Goal: Transaction & Acquisition: Purchase product/service

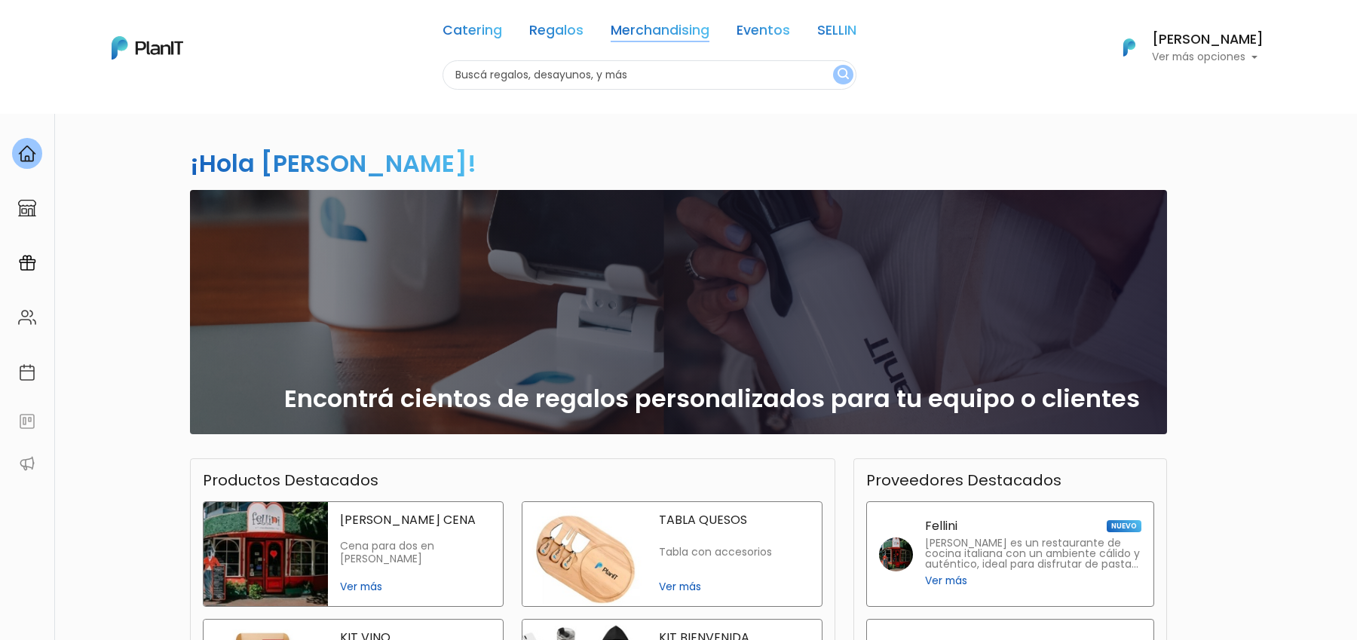
click at [686, 40] on link "Merchandising" at bounding box center [660, 33] width 99 height 18
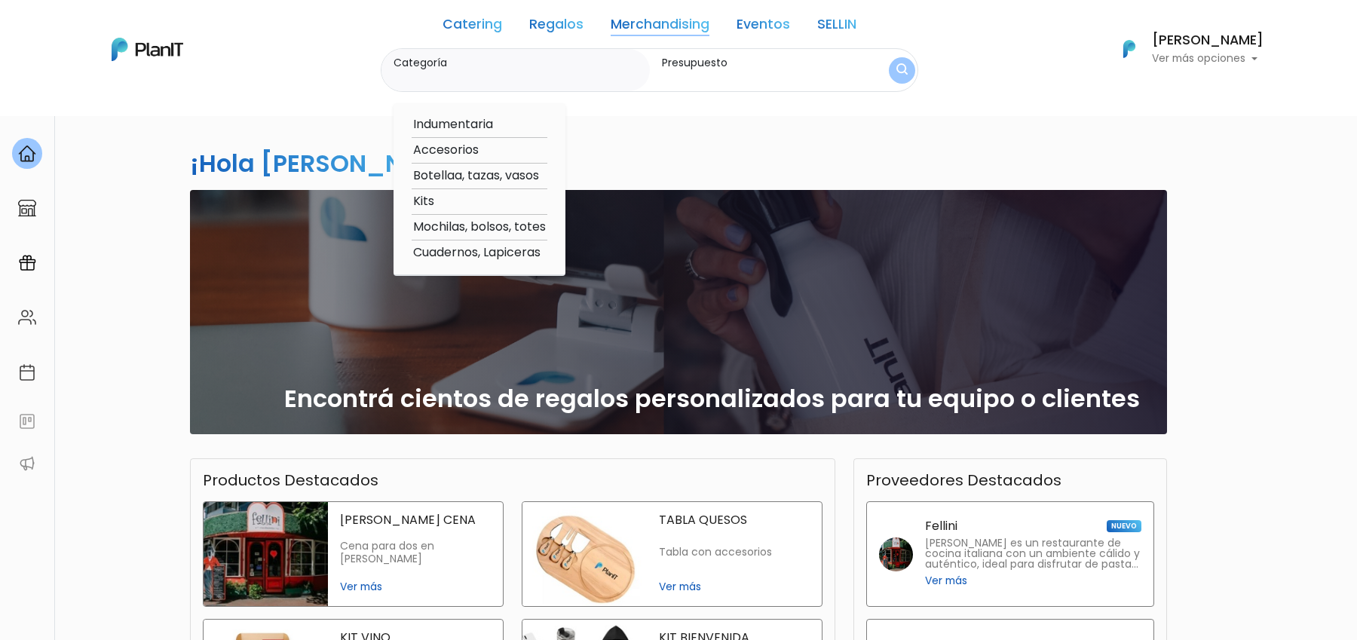
click at [502, 247] on option "Cuadernos, Lapiceras" at bounding box center [480, 253] width 136 height 19
type input "Cuadernos, Lapiceras"
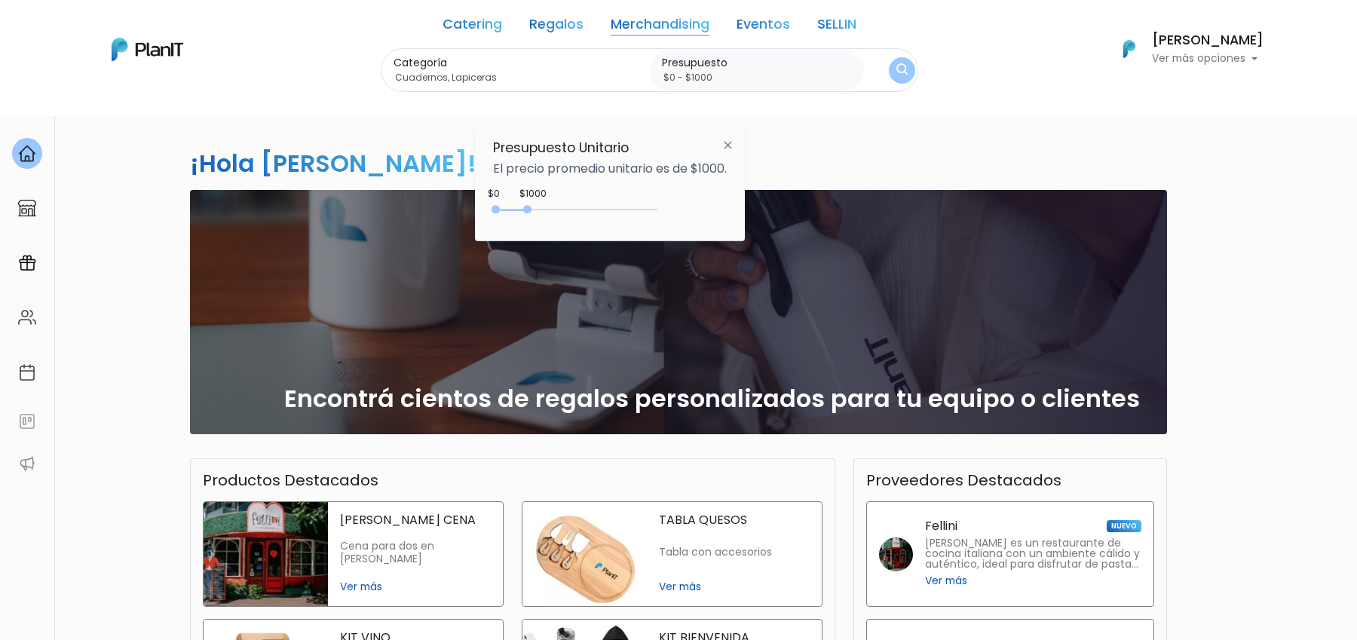
type input "$0 - $4650"
click at [646, 207] on div "0 : 4650 0 4650" at bounding box center [578, 212] width 158 height 15
click at [902, 71] on img "submit" at bounding box center [902, 70] width 17 height 21
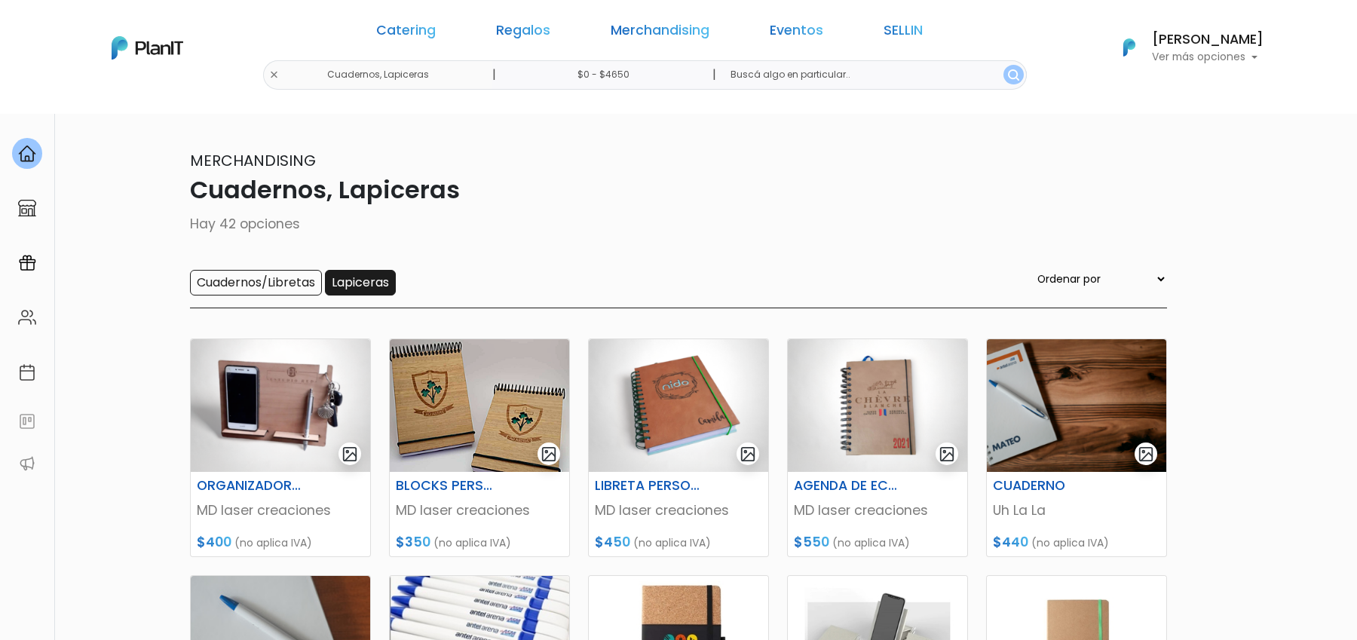
click at [362, 274] on input "Lapiceras" at bounding box center [360, 283] width 71 height 26
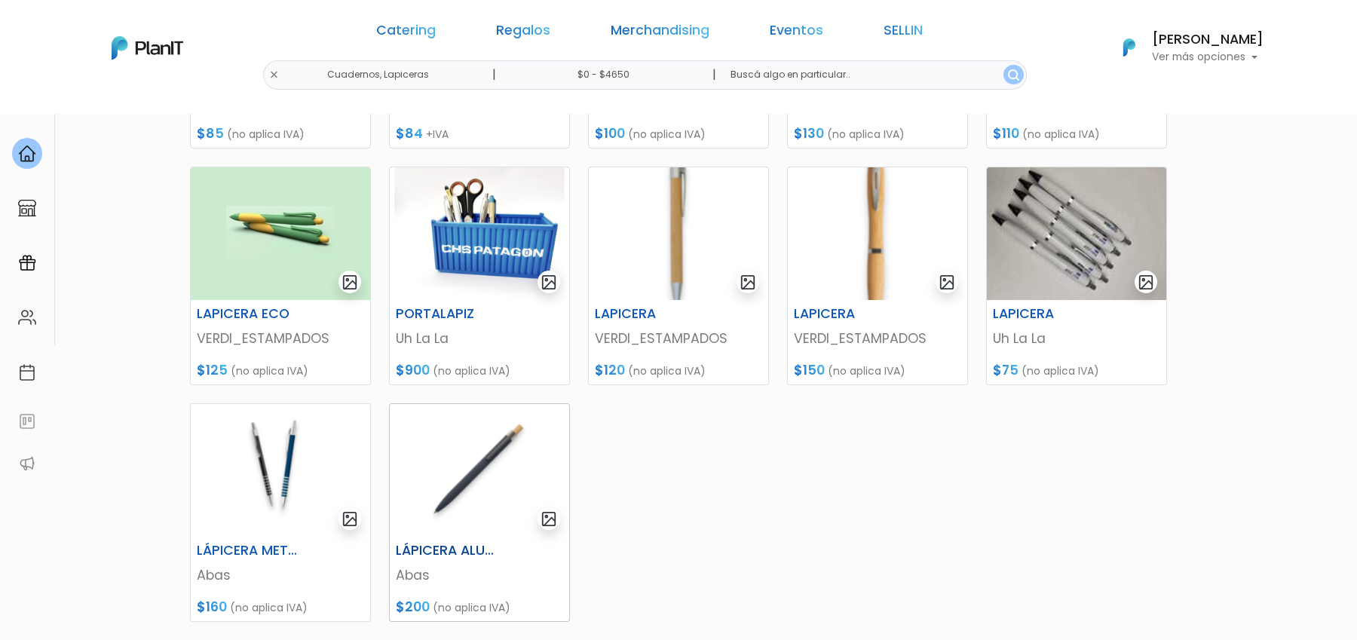
click at [491, 464] on img at bounding box center [479, 470] width 179 height 133
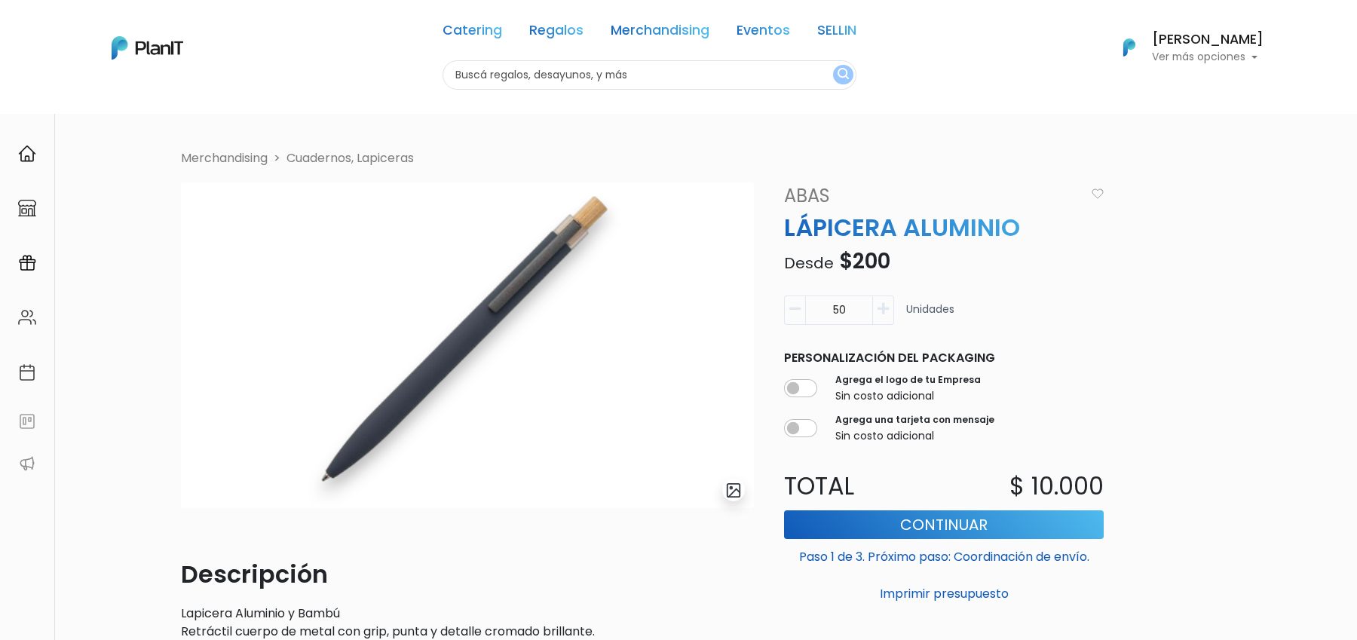
click at [1197, 36] on h6 "[PERSON_NAME]" at bounding box center [1208, 40] width 112 height 14
click at [1190, 228] on link "Cerrar Sesión" at bounding box center [1196, 224] width 134 height 30
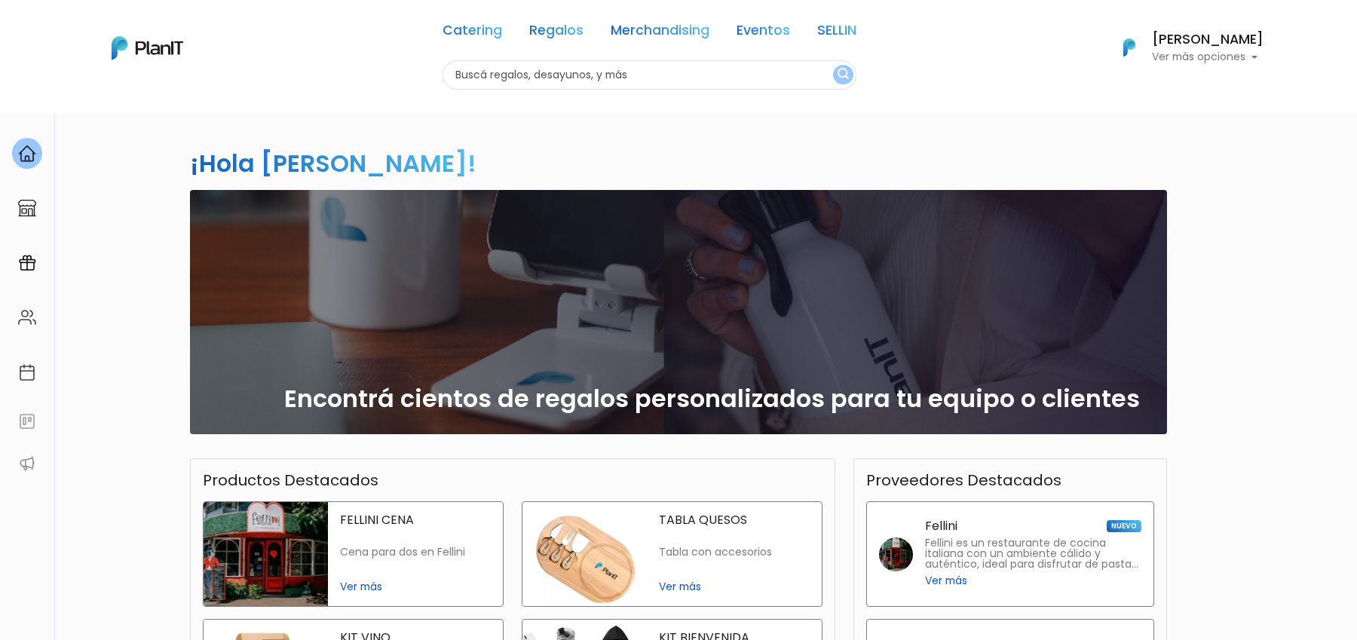
click at [1178, 47] on h6 "[PERSON_NAME]" at bounding box center [1208, 40] width 112 height 14
click at [1154, 213] on link "Cerrar Sesión" at bounding box center [1196, 224] width 134 height 30
